Goal: Task Accomplishment & Management: Manage account settings

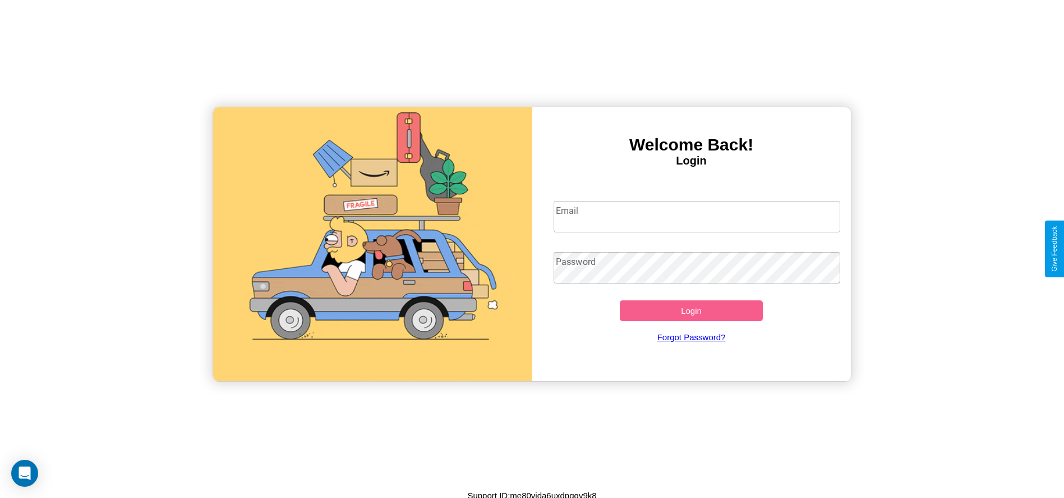
click at [697, 216] on input "Email" at bounding box center [697, 216] width 287 height 31
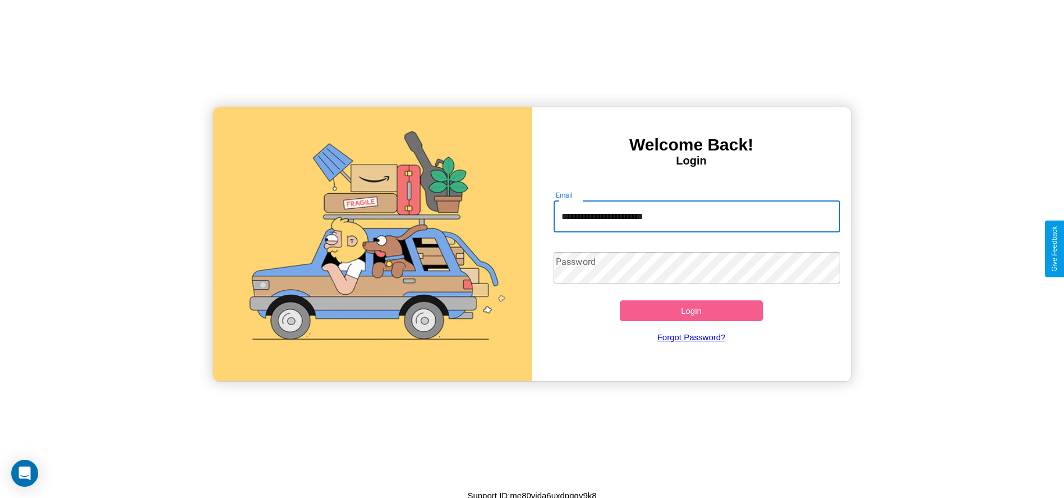
type input "**********"
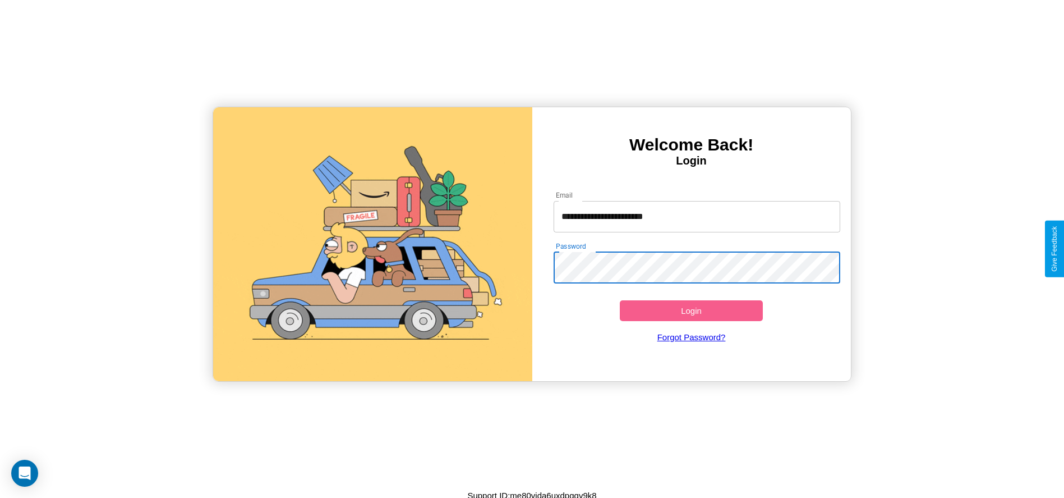
click at [691, 310] on button "Login" at bounding box center [692, 310] width 144 height 21
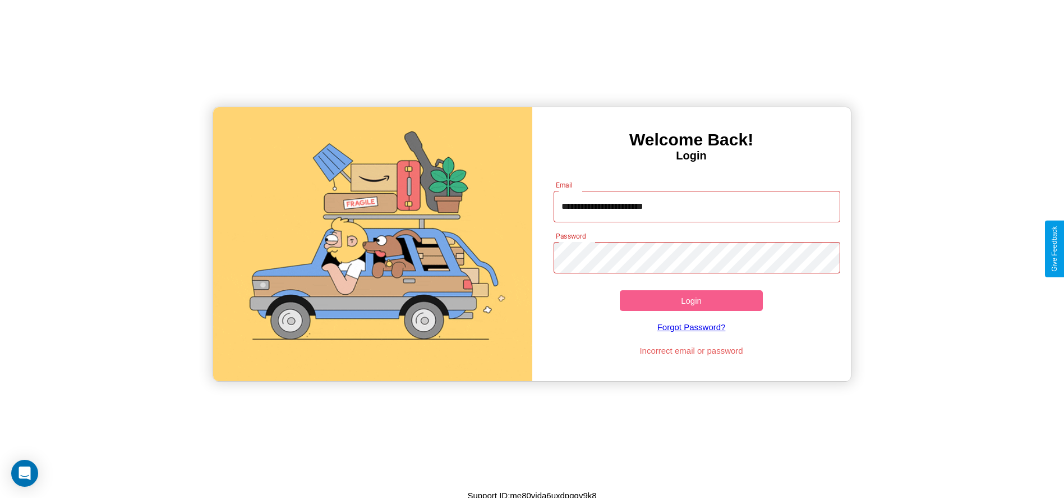
click at [691, 300] on button "Login" at bounding box center [692, 300] width 144 height 21
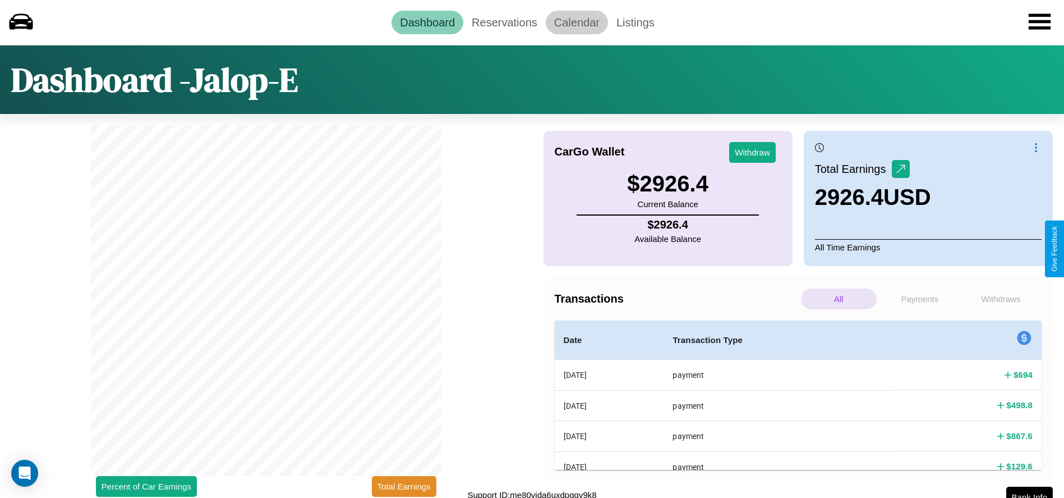
click at [577, 22] on link "Calendar" at bounding box center [577, 23] width 62 height 24
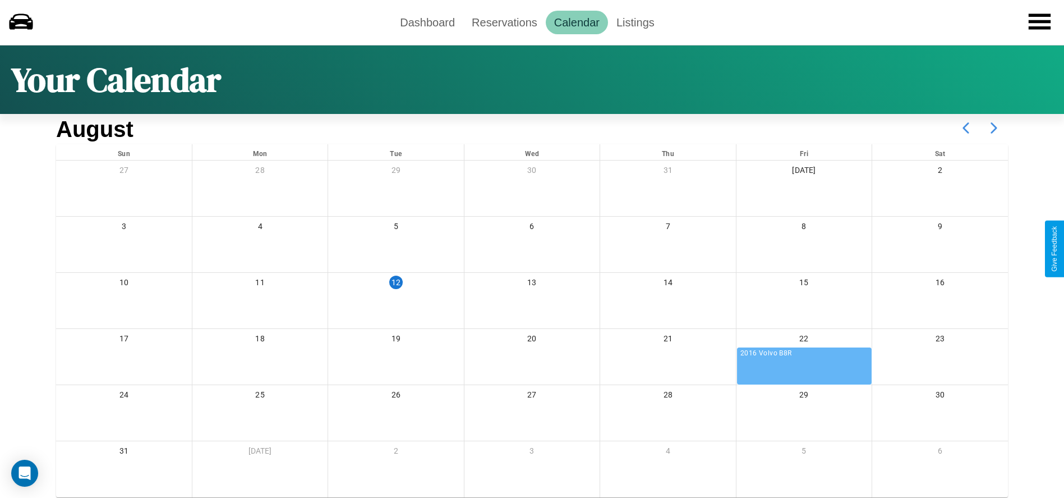
click at [994, 128] on icon at bounding box center [994, 128] width 28 height 28
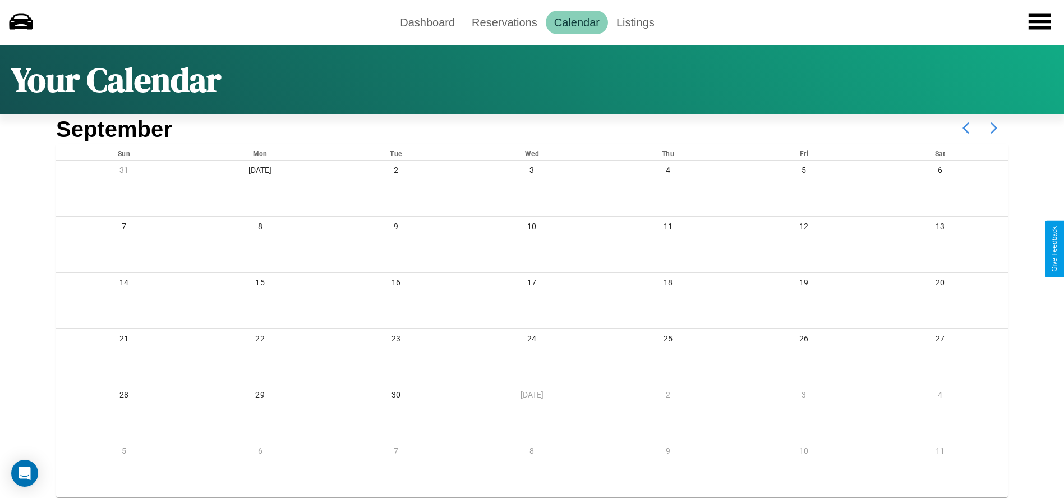
click at [994, 128] on icon at bounding box center [994, 128] width 28 height 28
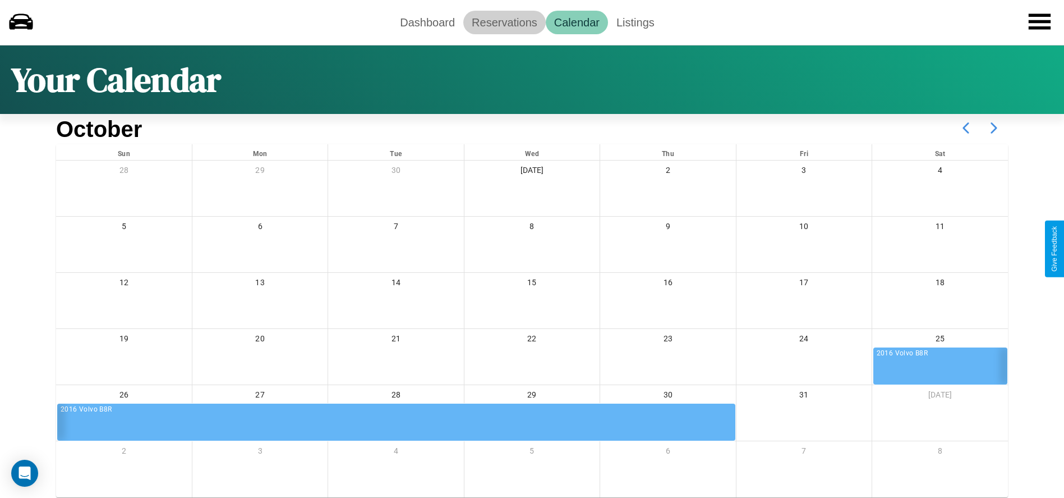
click at [504, 22] on link "Reservations" at bounding box center [504, 23] width 82 height 24
